Goal: Communication & Community: Answer question/provide support

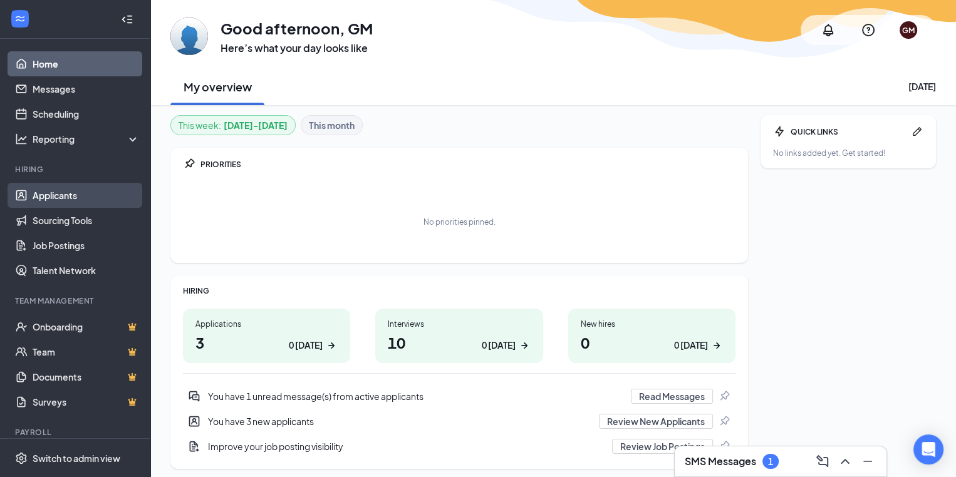
click at [65, 191] on link "Applicants" at bounding box center [86, 195] width 107 height 25
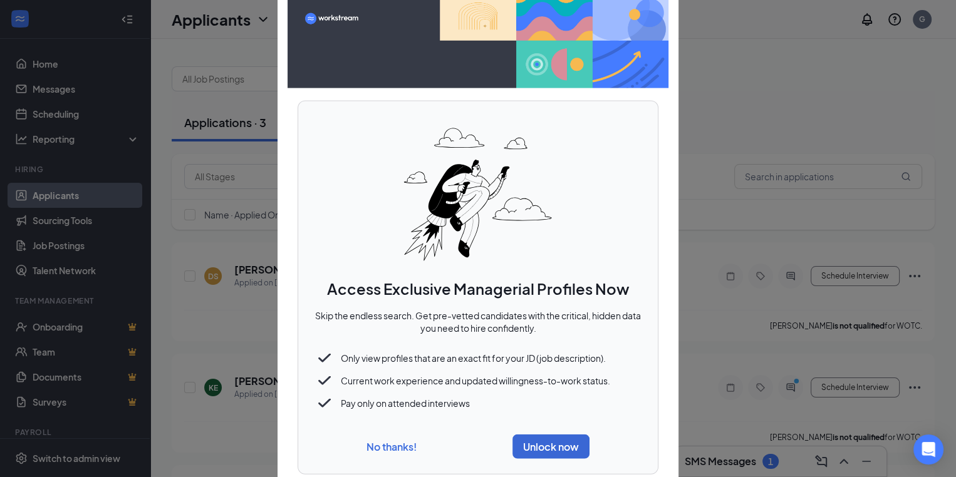
click at [376, 441] on button "No thanks!" at bounding box center [392, 446] width 50 height 13
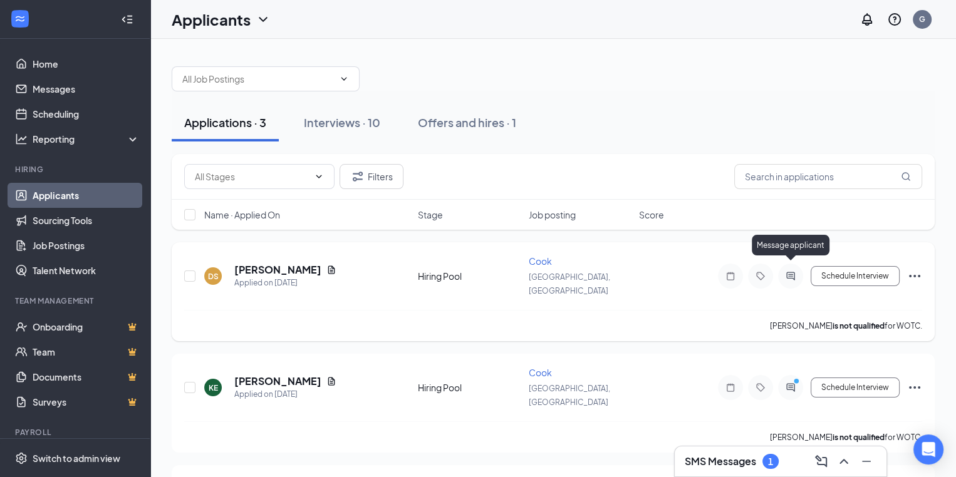
click at [793, 272] on icon "ActiveChat" at bounding box center [790, 276] width 15 height 10
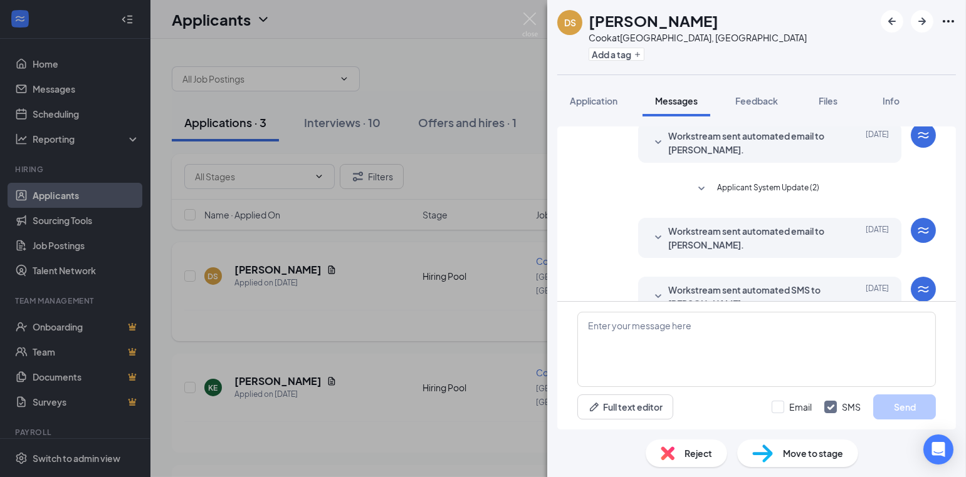
scroll to position [73, 0]
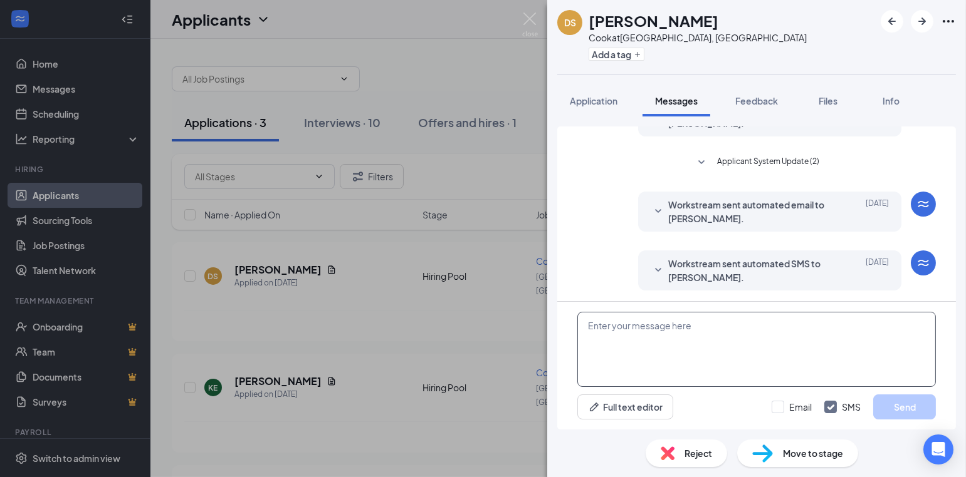
click at [697, 331] on textarea at bounding box center [756, 349] width 358 height 75
drag, startPoint x: 697, startPoint y: 331, endPoint x: 781, endPoint y: 323, distance: 84.4
click at [781, 323] on textarea "hey, this is [PERSON_NAME] if you are still looking for work" at bounding box center [756, 349] width 358 height 75
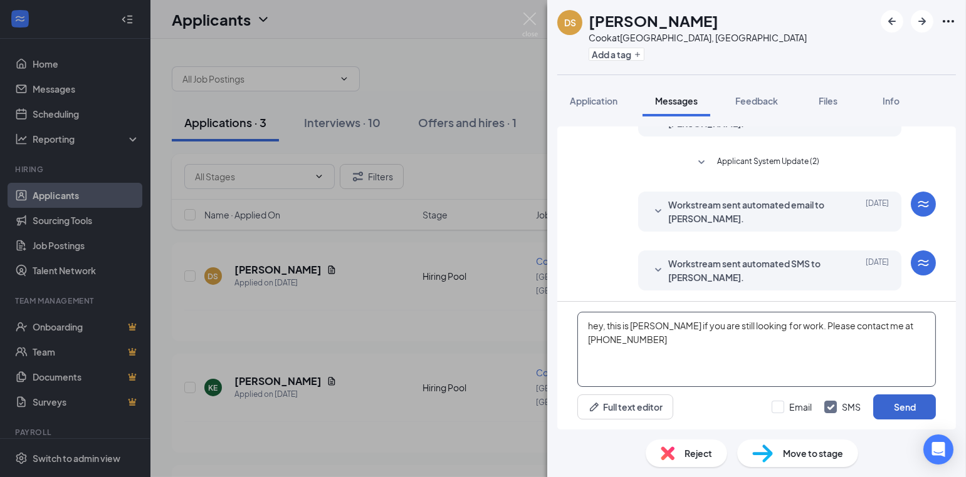
type textarea "hey, this is [PERSON_NAME] if you are still looking for work. Please contact me…"
click at [905, 403] on button "Send" at bounding box center [904, 407] width 63 height 25
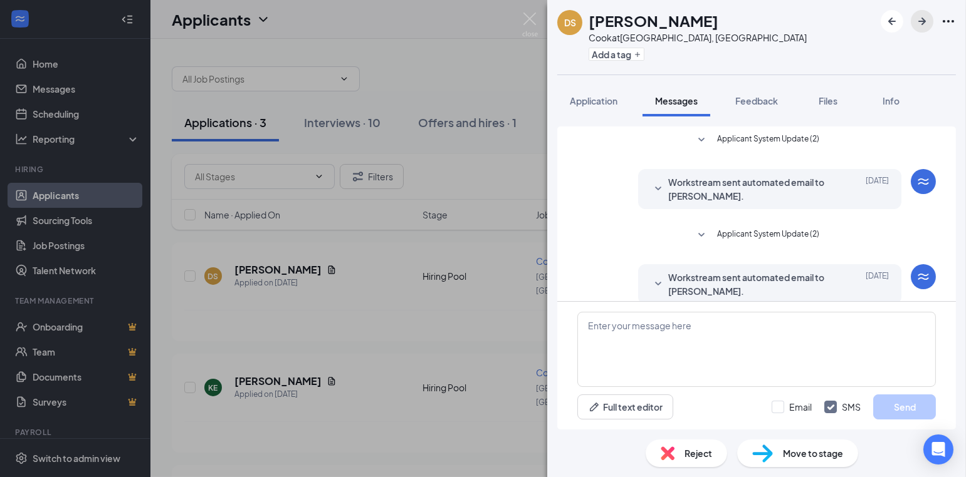
click at [919, 21] on icon "ArrowRight" at bounding box center [922, 22] width 8 height 8
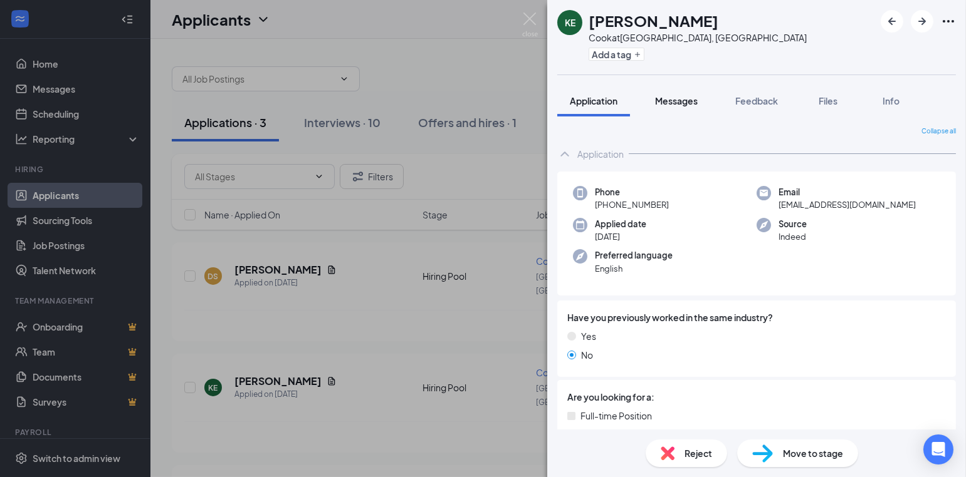
click at [676, 99] on span "Messages" at bounding box center [676, 100] width 43 height 11
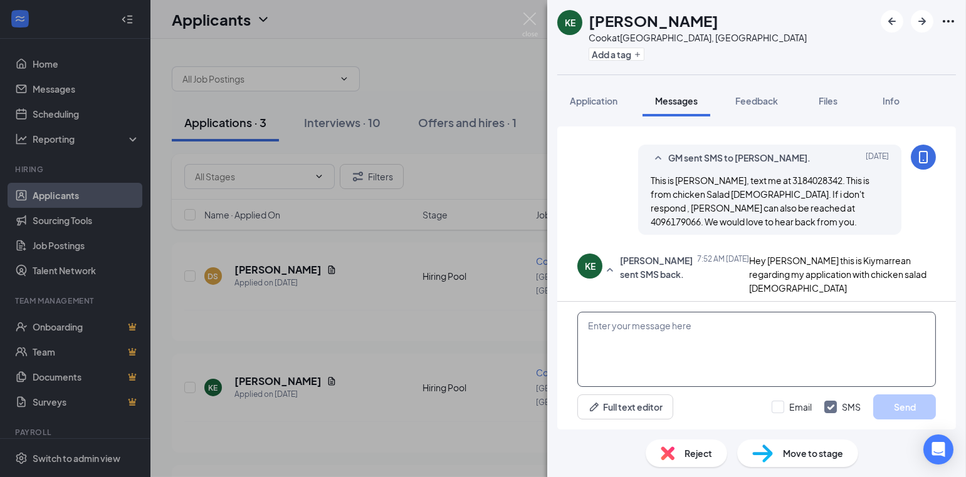
scroll to position [444, 0]
click at [700, 339] on textarea at bounding box center [756, 349] width 358 height 75
type textarea "HI! text me at 3184028342"
click at [906, 402] on button "Send" at bounding box center [904, 407] width 63 height 25
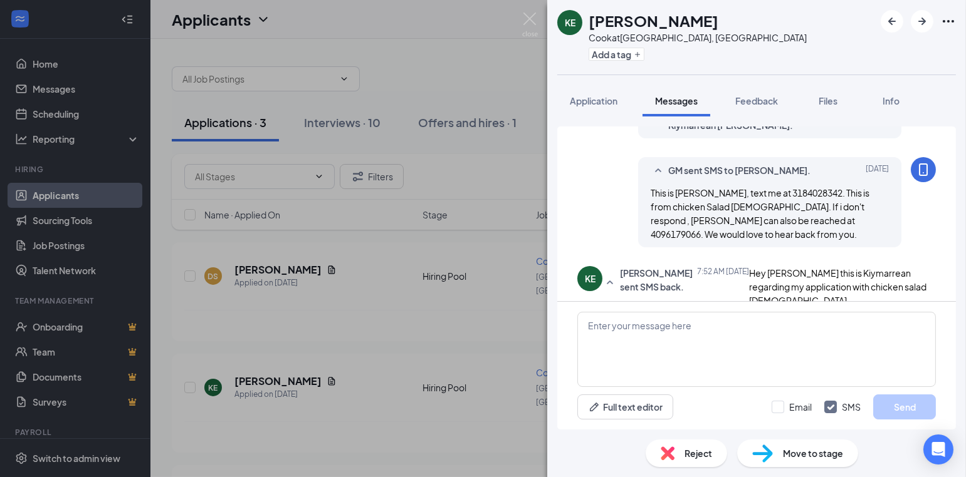
scroll to position [511, 0]
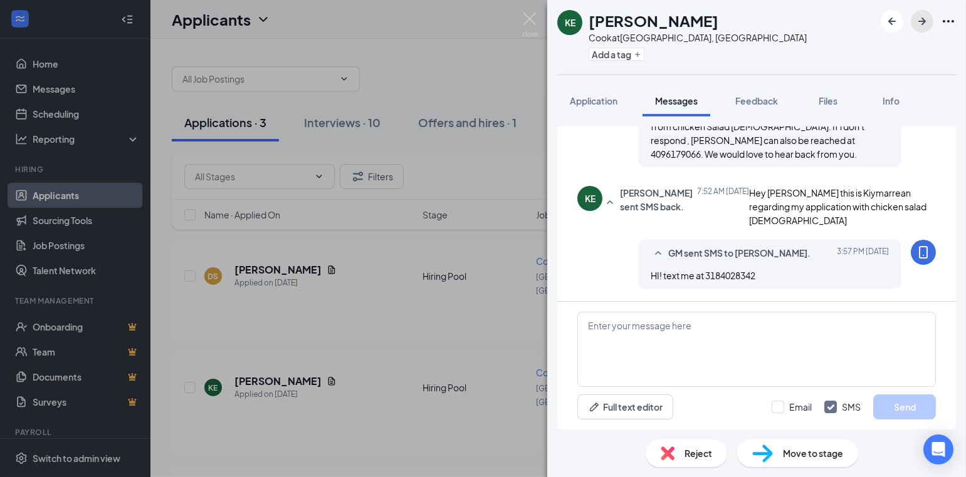
click at [920, 19] on icon "ArrowRight" at bounding box center [921, 21] width 15 height 15
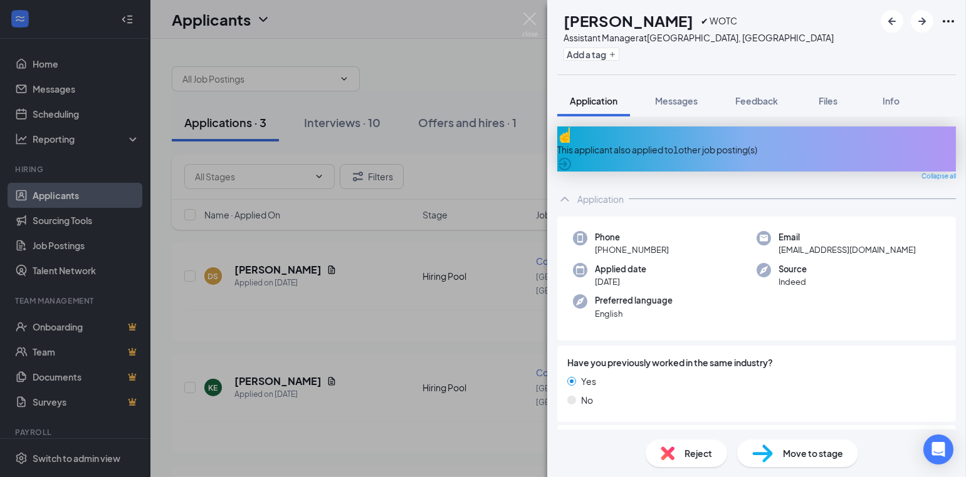
click at [952, 23] on icon "Ellipses" at bounding box center [947, 21] width 15 height 15
click at [839, 19] on div "BG [PERSON_NAME] ✔ WOTC Assistant Manager at [GEOGRAPHIC_DATA], [GEOGRAPHIC_DAT…" at bounding box center [756, 37] width 419 height 75
click at [689, 457] on span "Reject" at bounding box center [698, 454] width 28 height 14
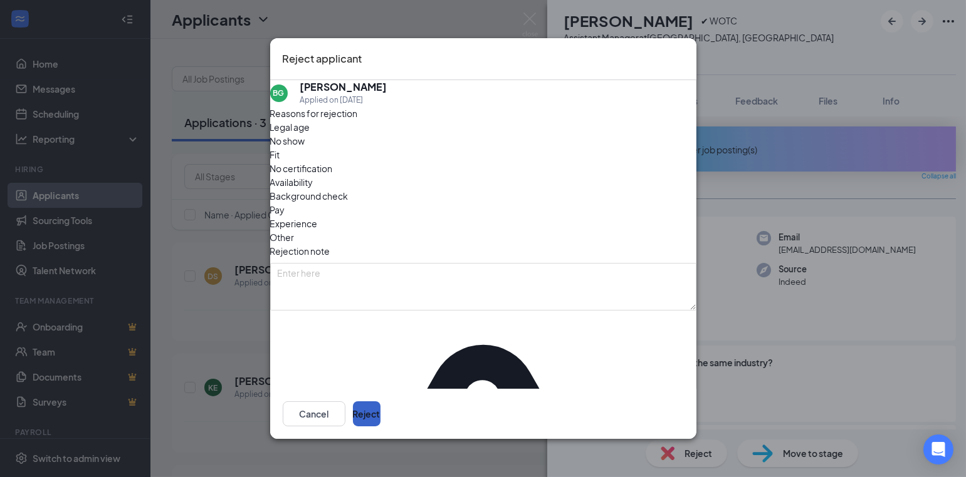
click at [380, 409] on button "Reject" at bounding box center [367, 414] width 28 height 25
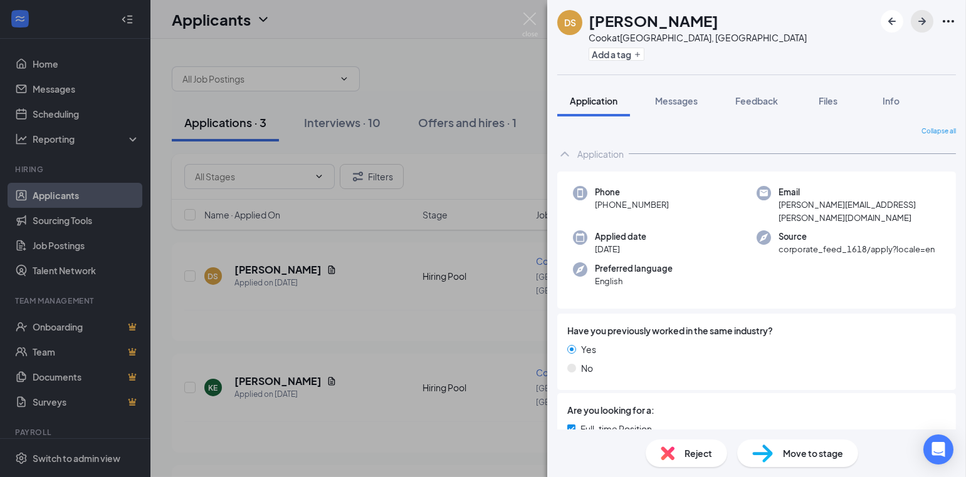
click at [925, 23] on icon "ArrowRight" at bounding box center [921, 21] width 15 height 15
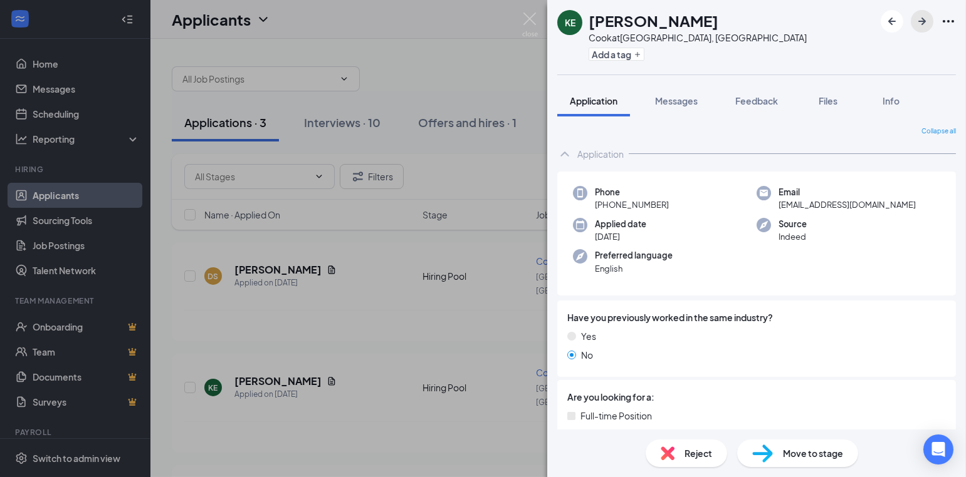
click at [920, 23] on icon "ArrowRight" at bounding box center [921, 21] width 15 height 15
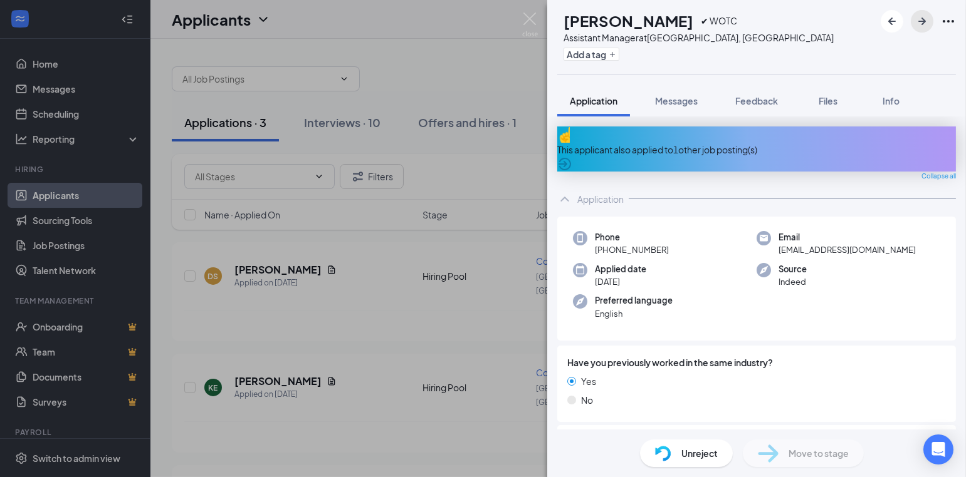
click at [920, 17] on icon "ArrowRight" at bounding box center [921, 21] width 15 height 15
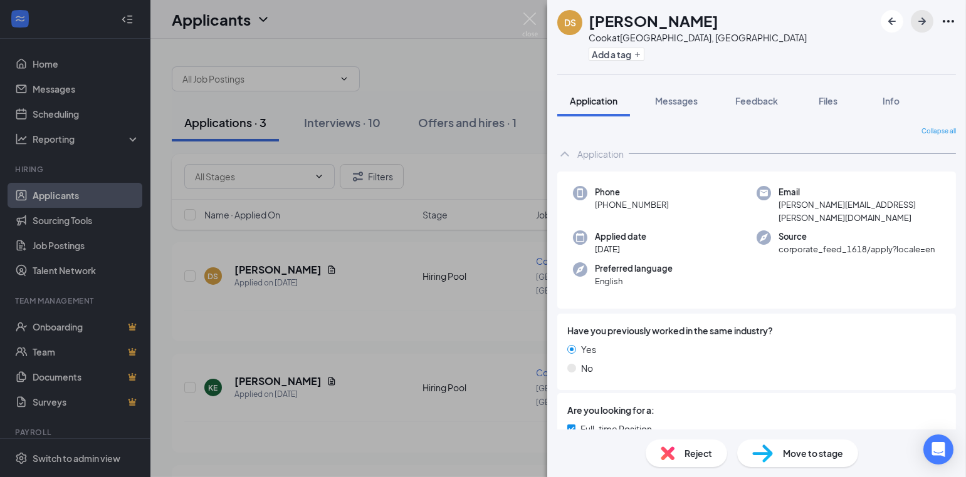
click at [922, 19] on icon "ArrowRight" at bounding box center [921, 21] width 15 height 15
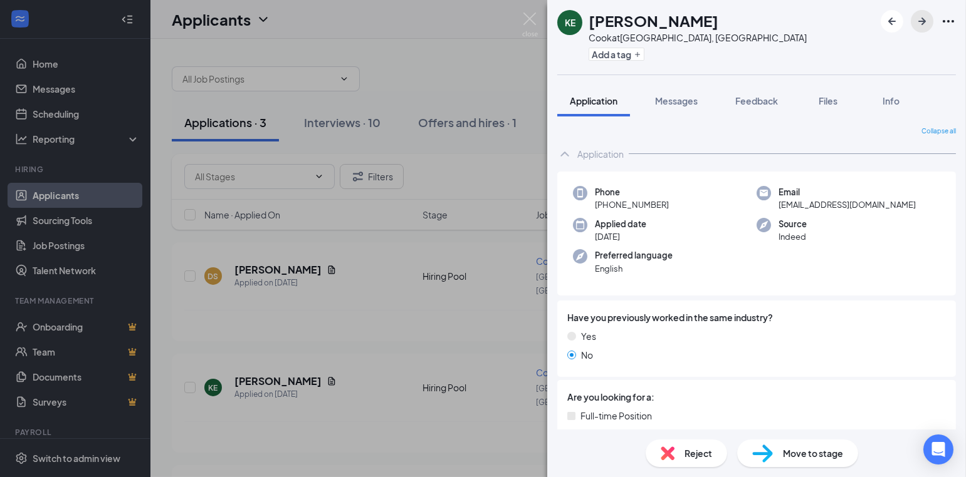
click at [922, 19] on icon "ArrowRight" at bounding box center [921, 21] width 15 height 15
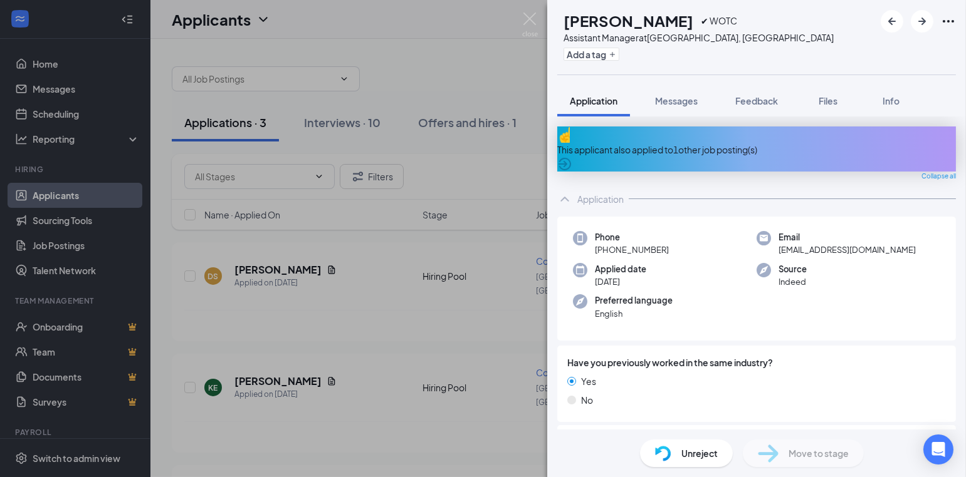
click at [459, 78] on div "BG [PERSON_NAME] ✔ WOTC Assistant Manager at [GEOGRAPHIC_DATA], [GEOGRAPHIC_DAT…" at bounding box center [483, 238] width 966 height 477
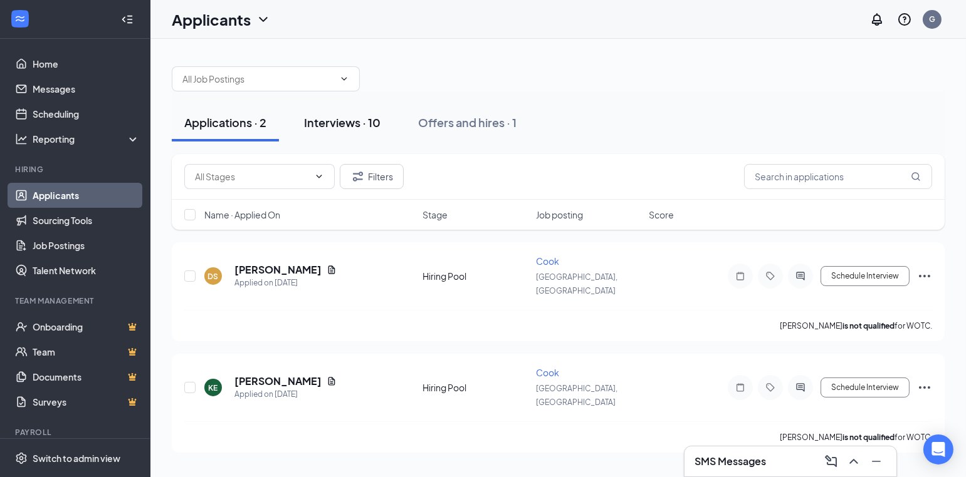
click at [345, 121] on div "Interviews · 10" at bounding box center [342, 123] width 76 height 16
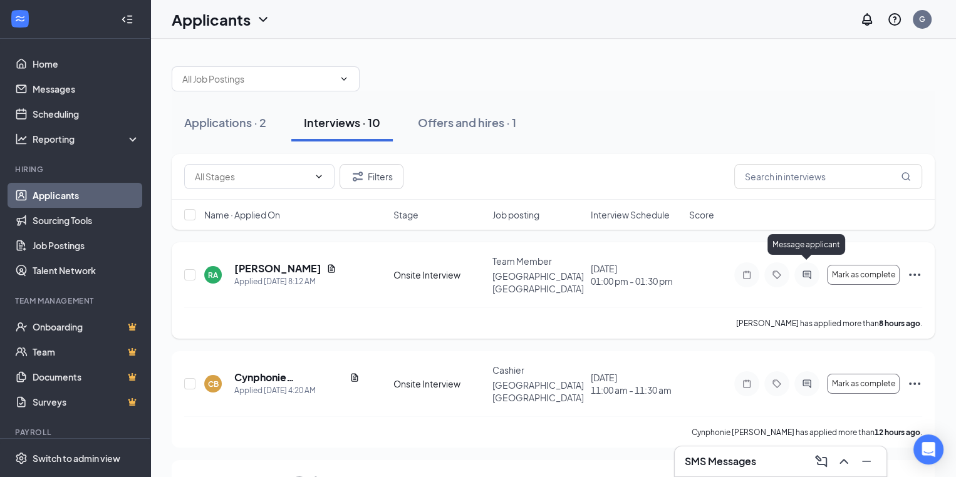
click at [811, 271] on icon "ActiveChat" at bounding box center [806, 275] width 15 height 10
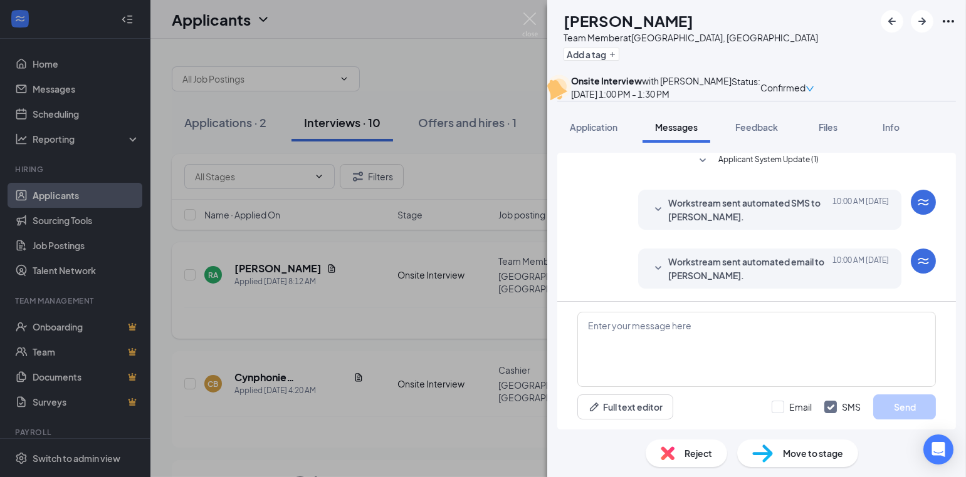
scroll to position [402, 0]
click at [717, 326] on textarea at bounding box center [756, 349] width 358 height 75
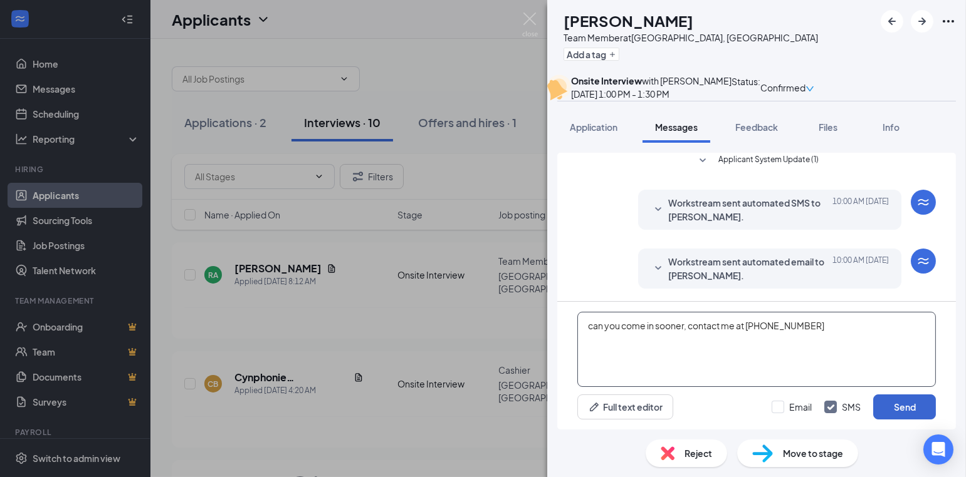
type textarea "can you come in sooner, contact me at [PHONE_NUMBER]"
click at [898, 403] on button "Send" at bounding box center [904, 407] width 63 height 25
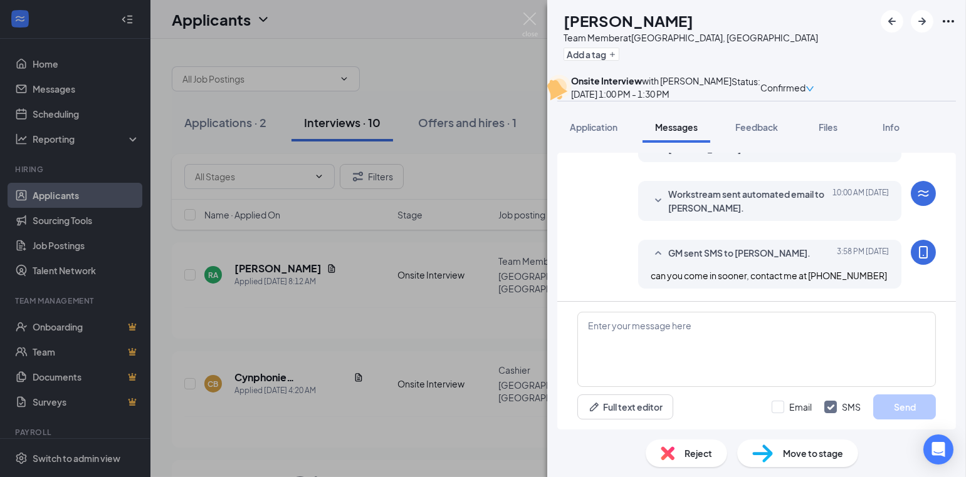
scroll to position [470, 0]
click at [503, 182] on div "RA [PERSON_NAME] Team Member at [GEOGRAPHIC_DATA], LA Add a tag Onsite Intervie…" at bounding box center [483, 238] width 966 height 477
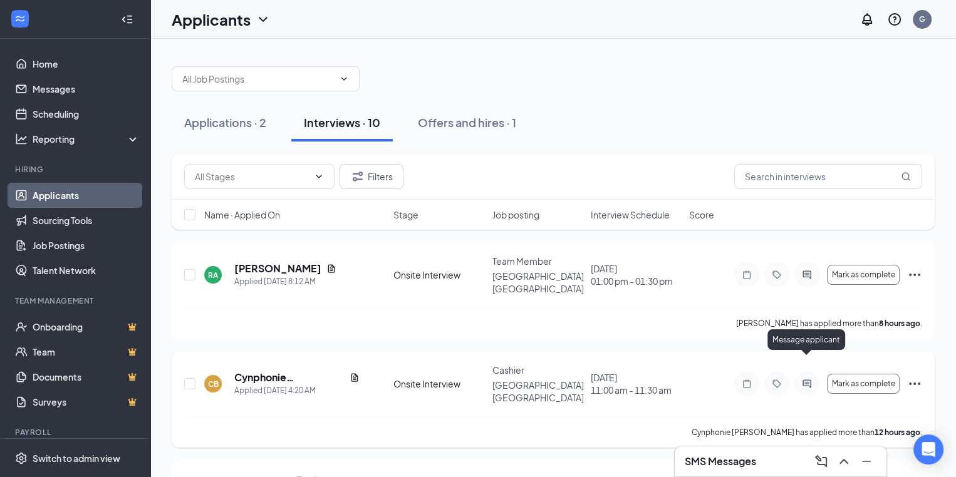
click at [800, 379] on icon "ActiveChat" at bounding box center [806, 384] width 15 height 10
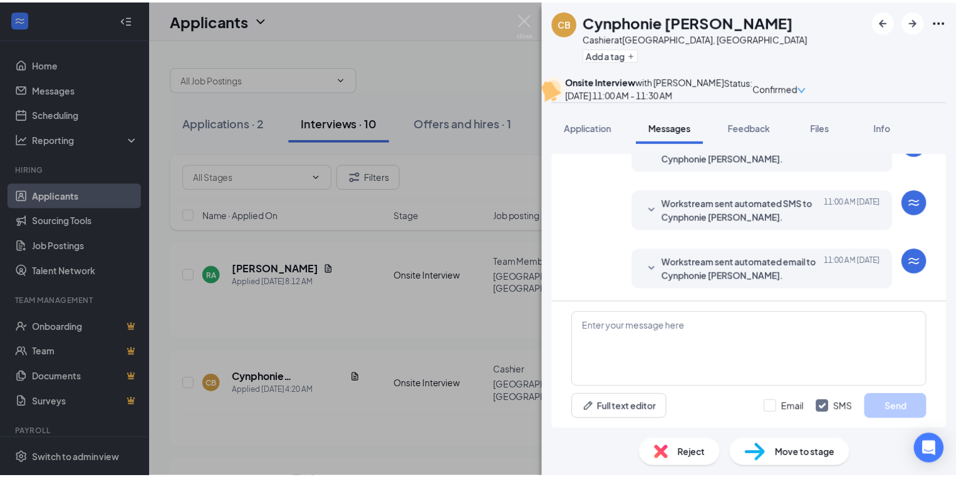
scroll to position [402, 0]
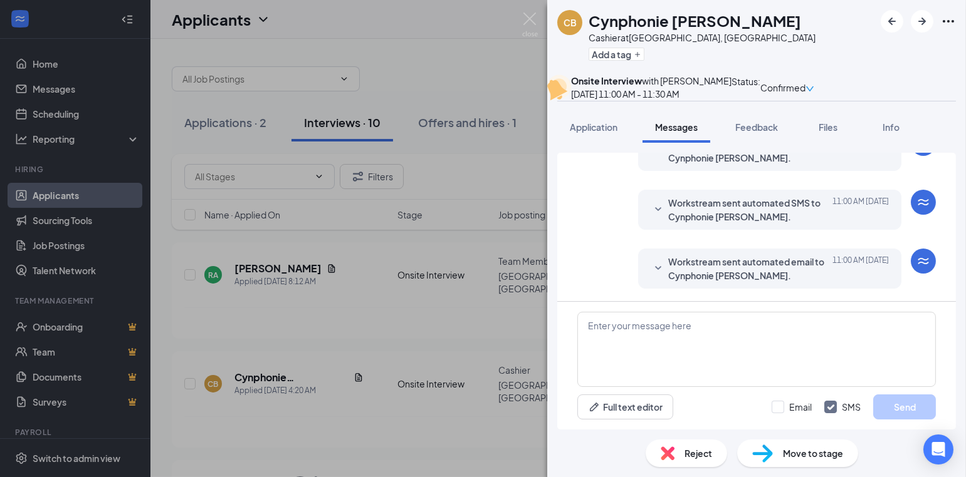
click at [447, 83] on div "CB Cynphonie [PERSON_NAME] at [GEOGRAPHIC_DATA], LA Add a tag Onsite Interview …" at bounding box center [483, 238] width 966 height 477
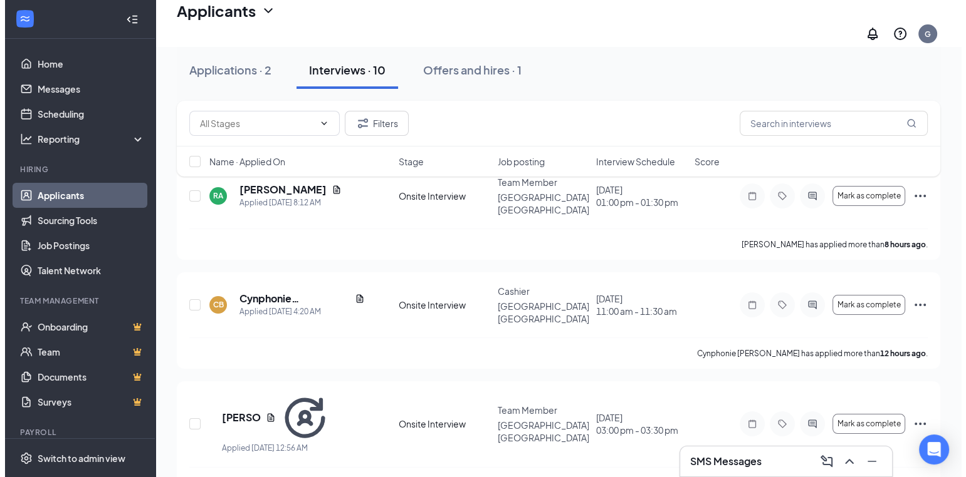
scroll to position [180, 0]
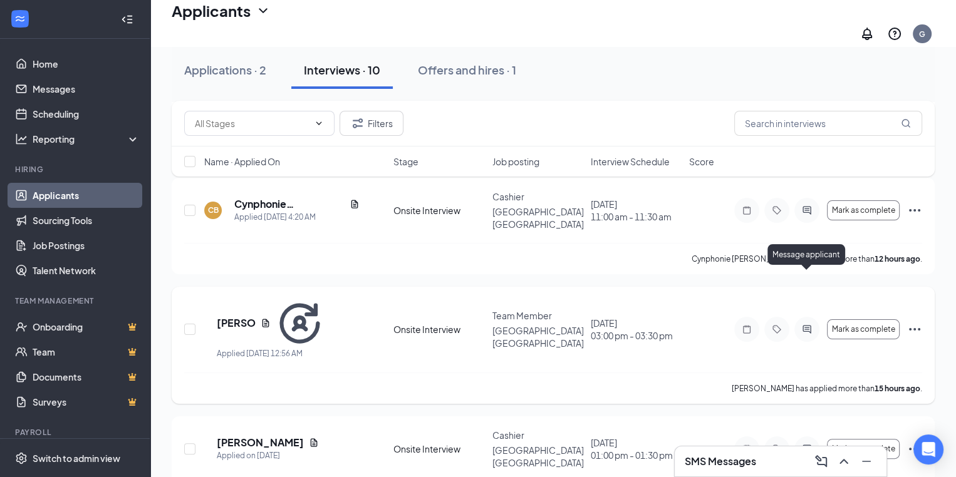
click at [812, 325] on icon "ActiveChat" at bounding box center [806, 330] width 15 height 10
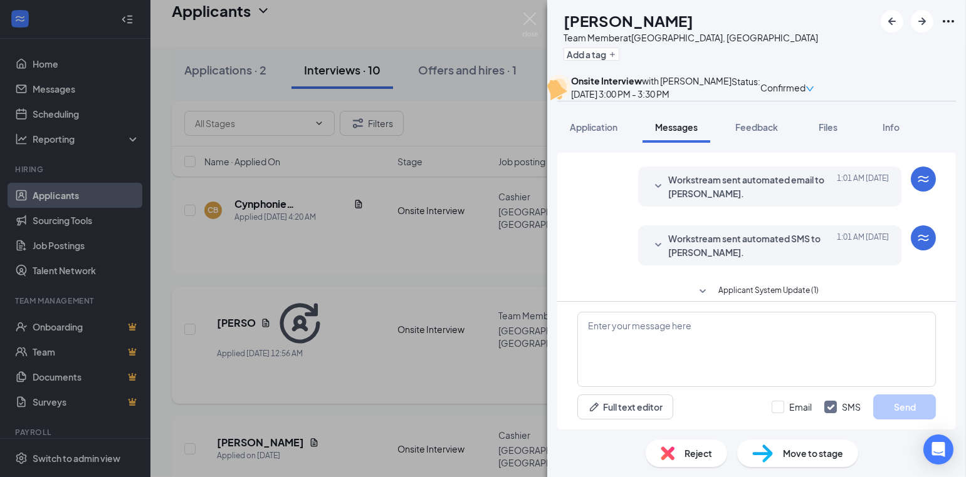
scroll to position [281, 0]
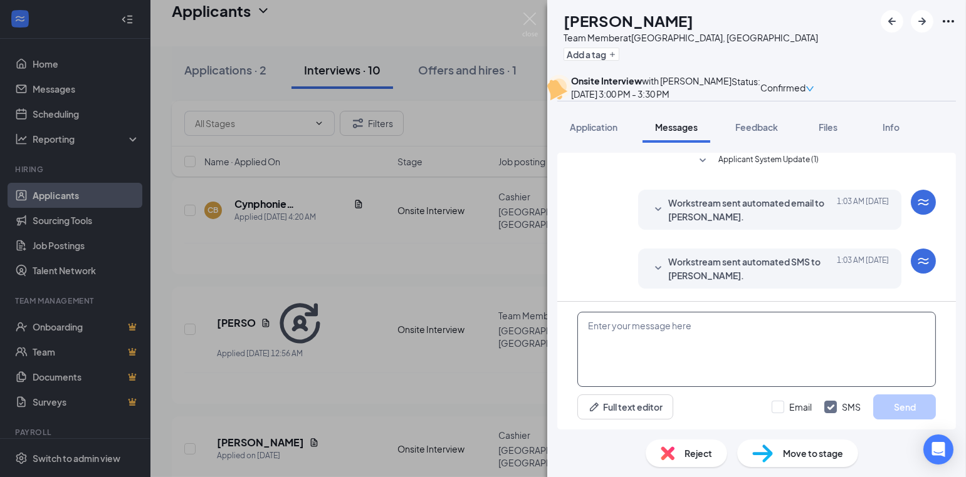
click at [760, 320] on textarea at bounding box center [756, 349] width 358 height 75
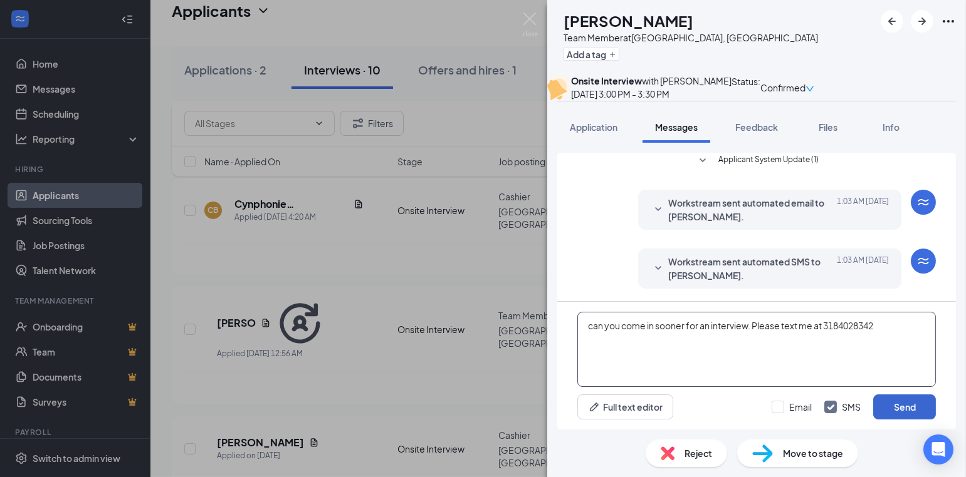
type textarea "can you come in sooner for an interview. Please text me at 3184028342"
click at [912, 410] on button "Send" at bounding box center [904, 407] width 63 height 25
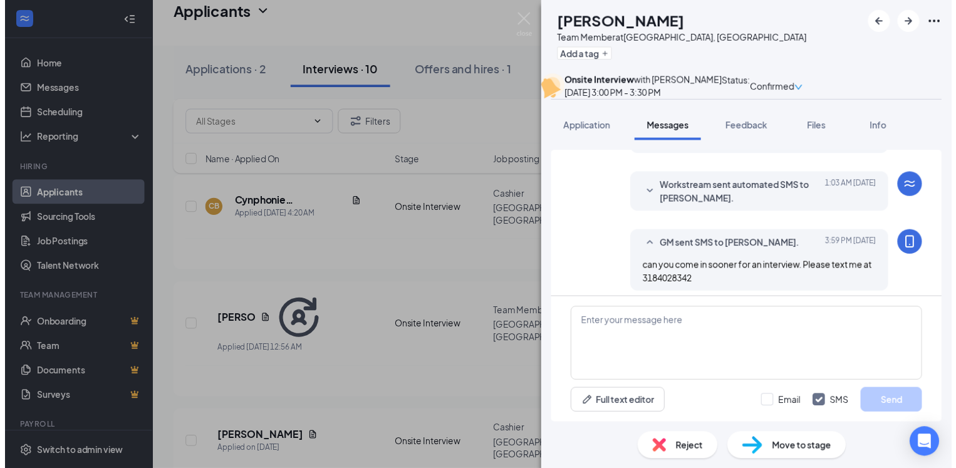
scroll to position [362, 0]
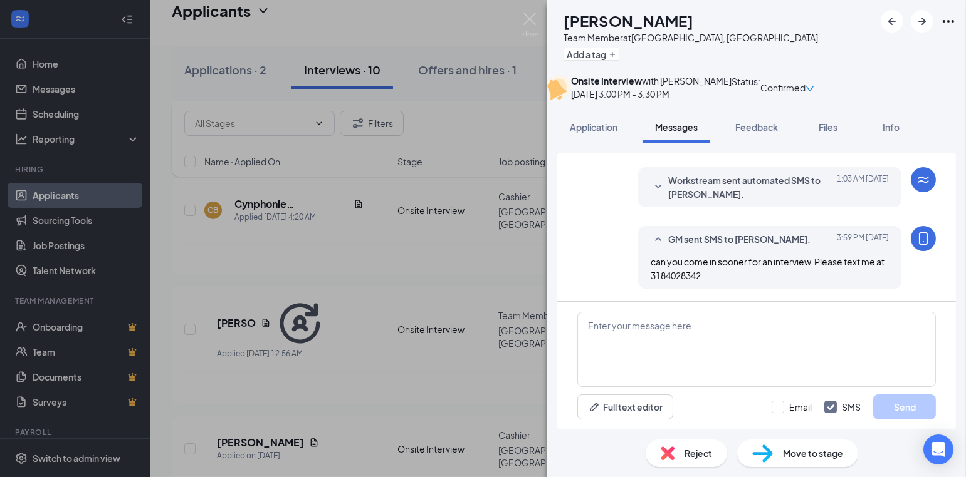
click at [463, 135] on div "CL [PERSON_NAME] Team Member at [GEOGRAPHIC_DATA], LA Add a tag Onsite Intervie…" at bounding box center [483, 238] width 966 height 477
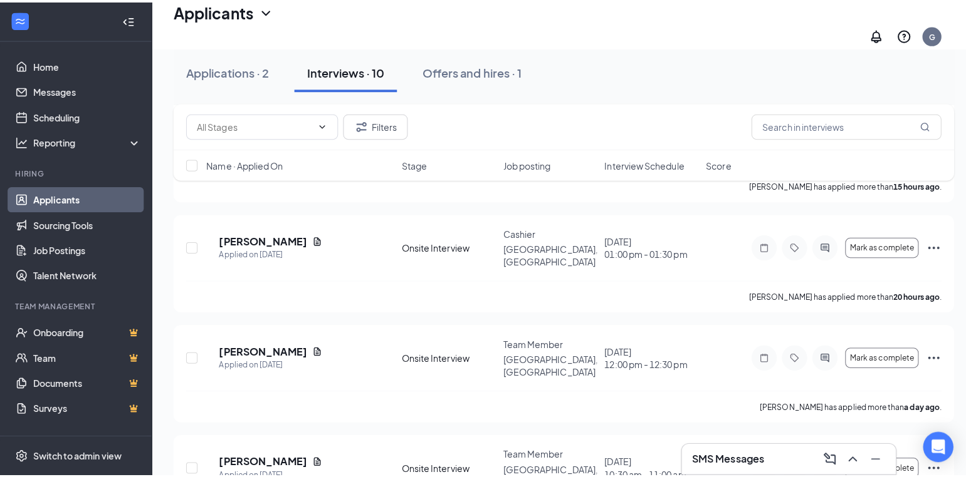
scroll to position [390, 0]
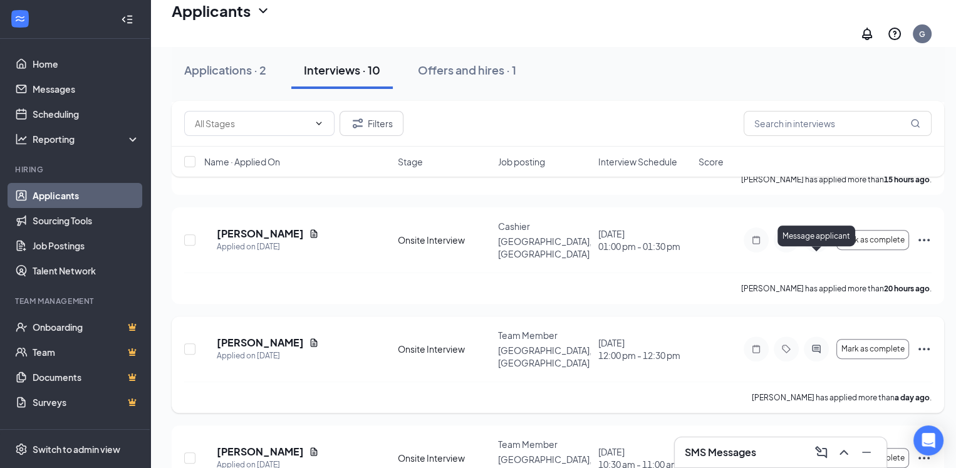
click at [814, 345] on icon "ActiveChat" at bounding box center [816, 349] width 8 height 8
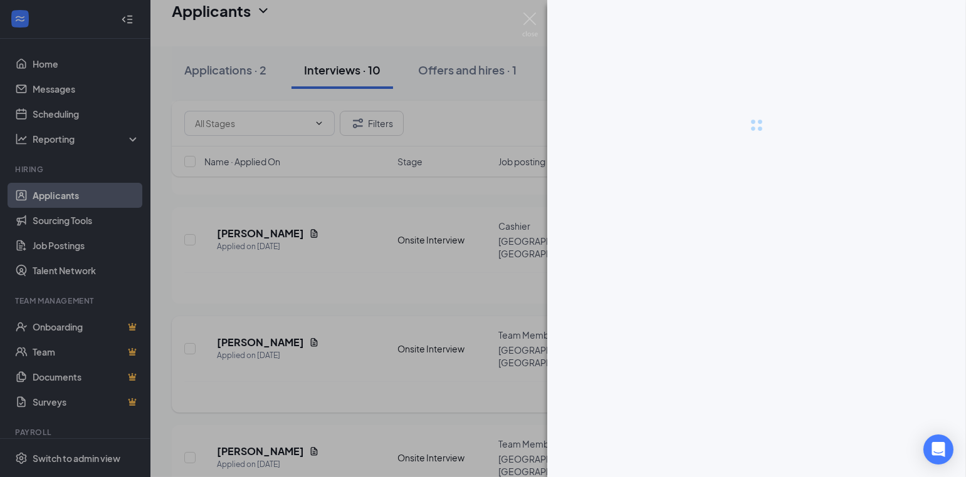
click at [814, 258] on div at bounding box center [756, 238] width 419 height 477
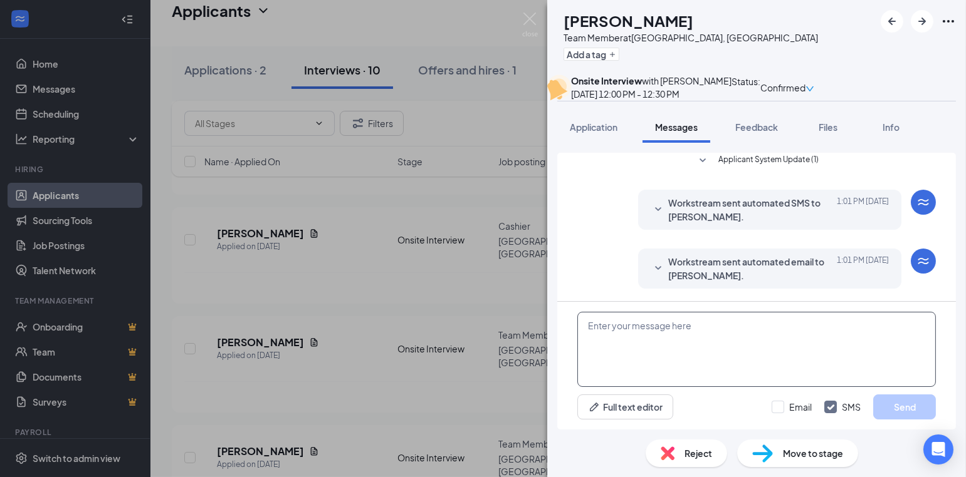
scroll to position [461, 0]
click at [699, 365] on textarea at bounding box center [756, 349] width 358 height 75
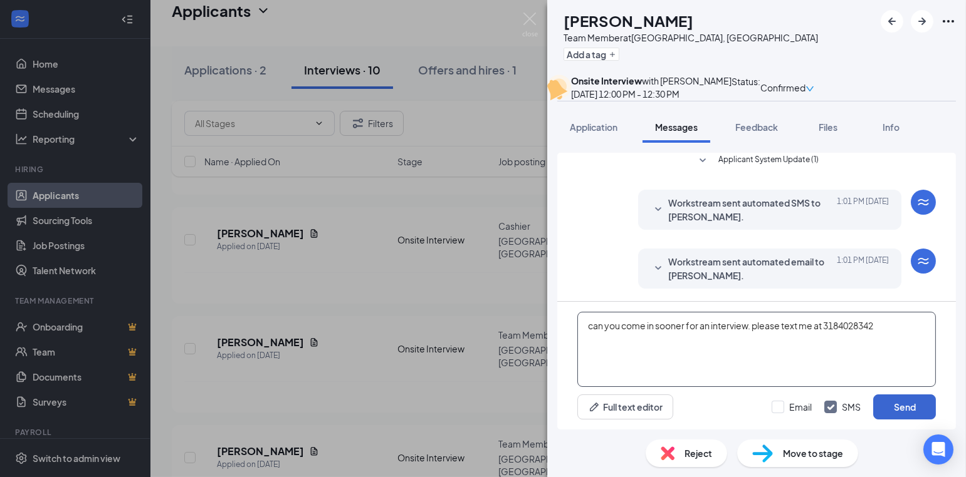
type textarea "can you come in sooner for an interview. please text me at 3184028342"
click at [900, 399] on button "Send" at bounding box center [904, 407] width 63 height 25
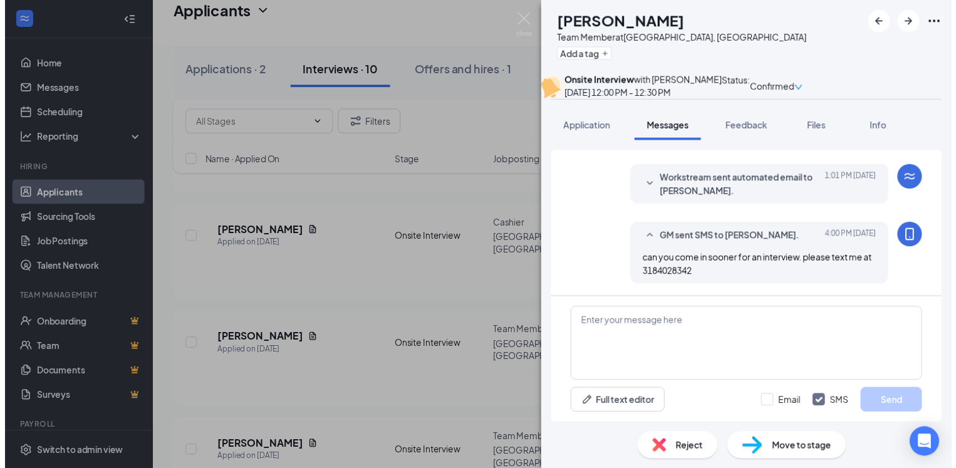
scroll to position [543, 0]
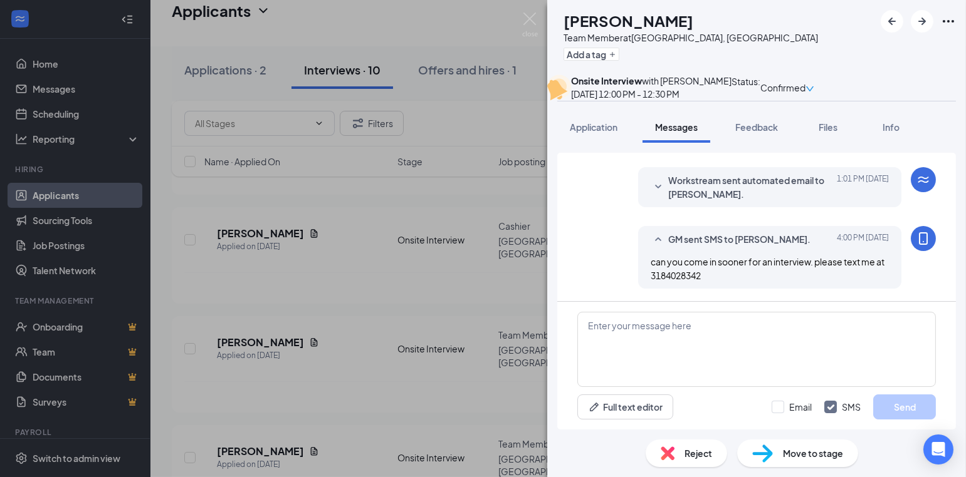
click at [521, 274] on div "LV [PERSON_NAME] Team Member at [GEOGRAPHIC_DATA], LA Add a tag Onsite Intervie…" at bounding box center [483, 238] width 966 height 477
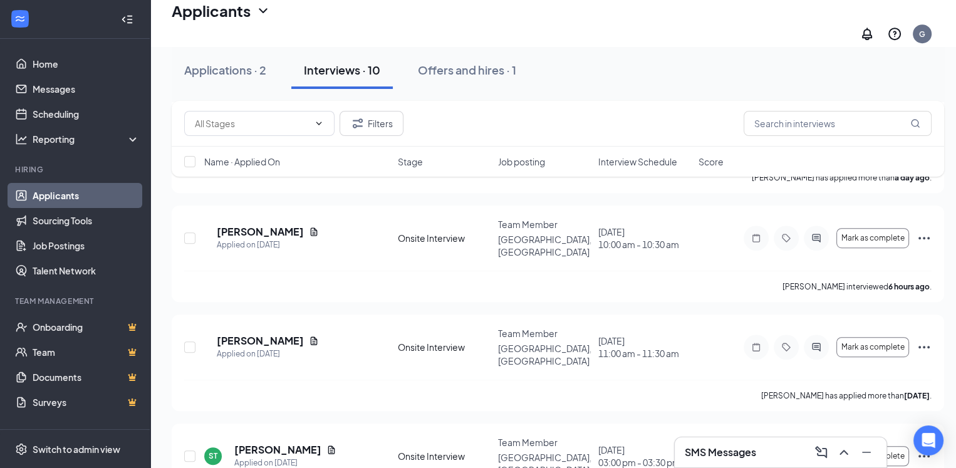
scroll to position [727, 0]
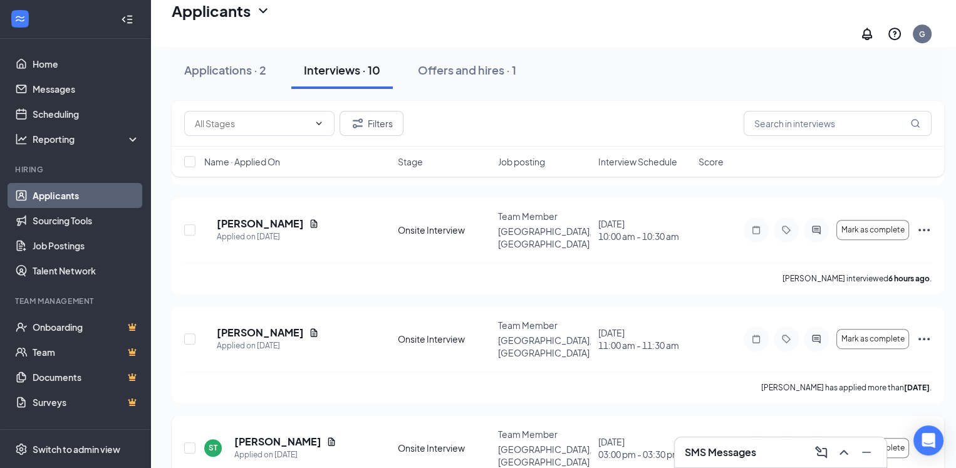
click at [917, 440] on icon "Ellipses" at bounding box center [924, 447] width 15 height 15
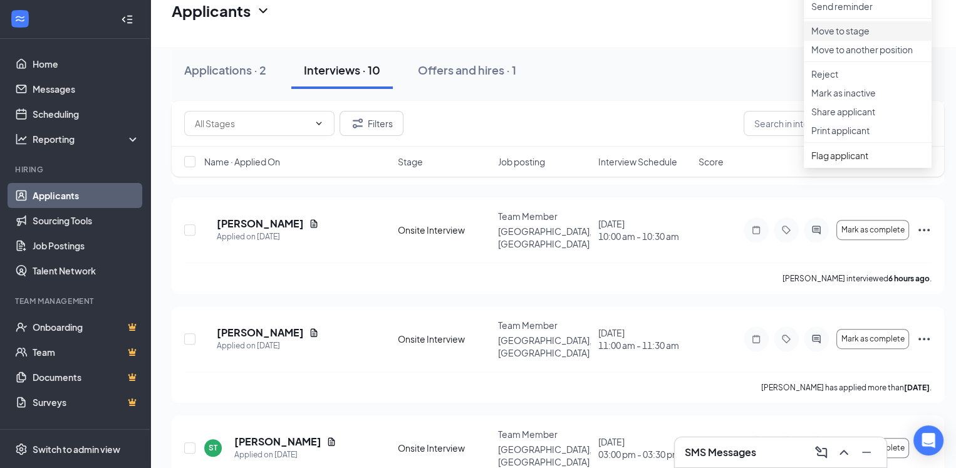
click at [860, 37] on p "Move to stage" at bounding box center [867, 30] width 113 height 13
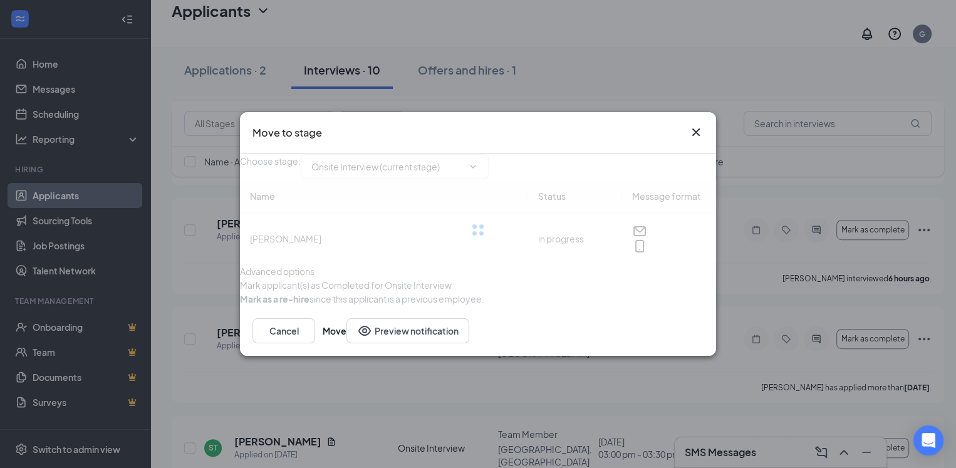
type input "Hiring Complete (final stage)"
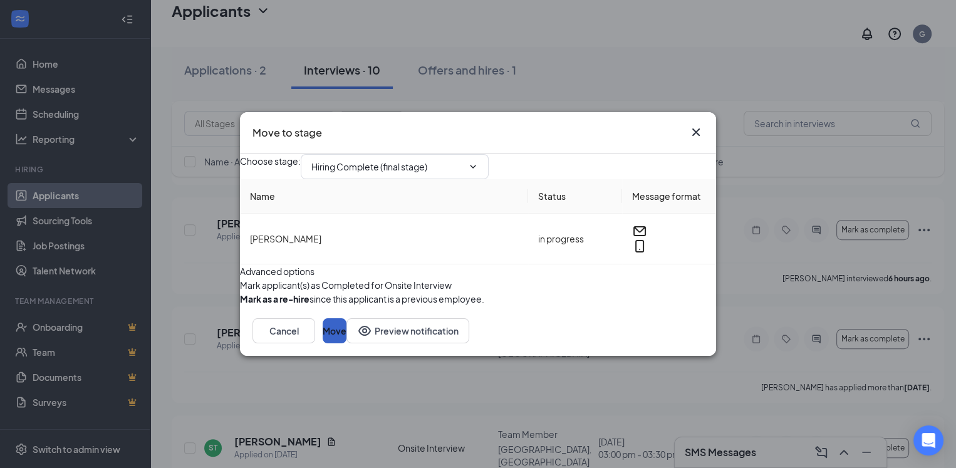
click at [346, 343] on button "Move" at bounding box center [335, 330] width 24 height 25
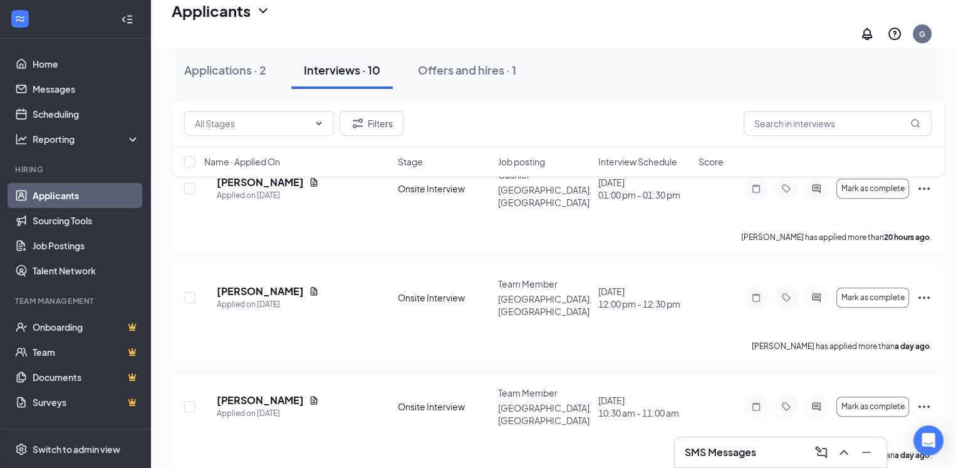
scroll to position [333, 0]
